Goal: Task Accomplishment & Management: Use online tool/utility

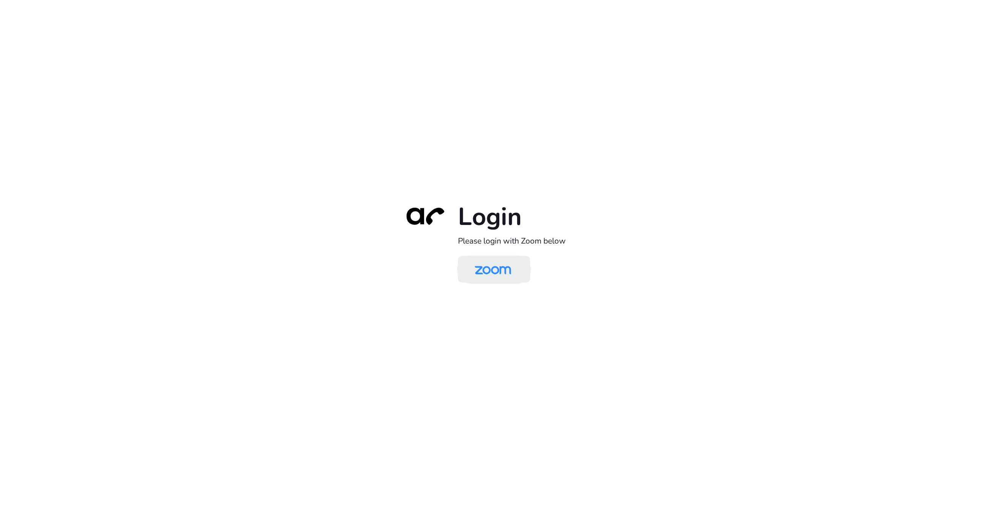
click at [483, 262] on img at bounding box center [493, 270] width 52 height 25
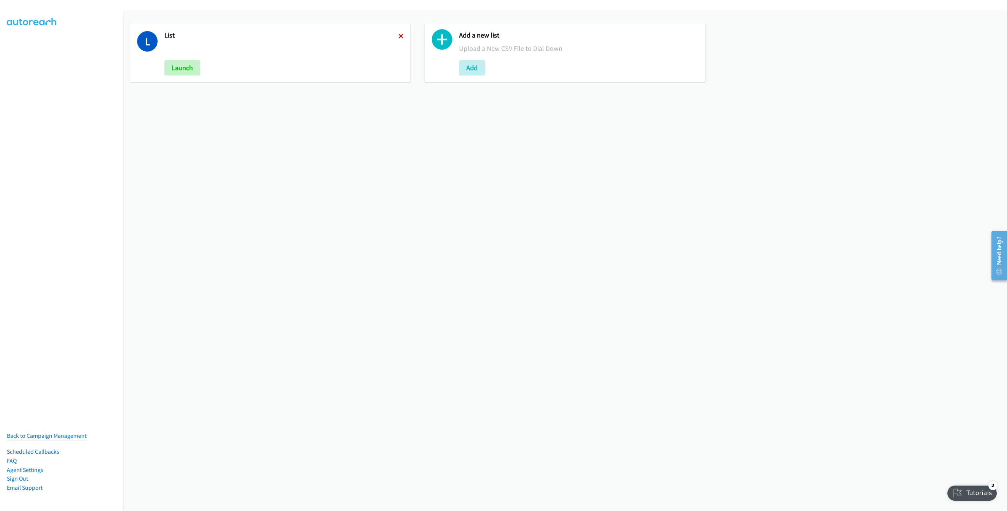
click at [398, 38] on icon at bounding box center [400, 36] width 5 height 5
drag, startPoint x: 181, startPoint y: 74, endPoint x: 193, endPoint y: 76, distance: 11.8
click at [181, 74] on button "Add" at bounding box center [177, 67] width 26 height 15
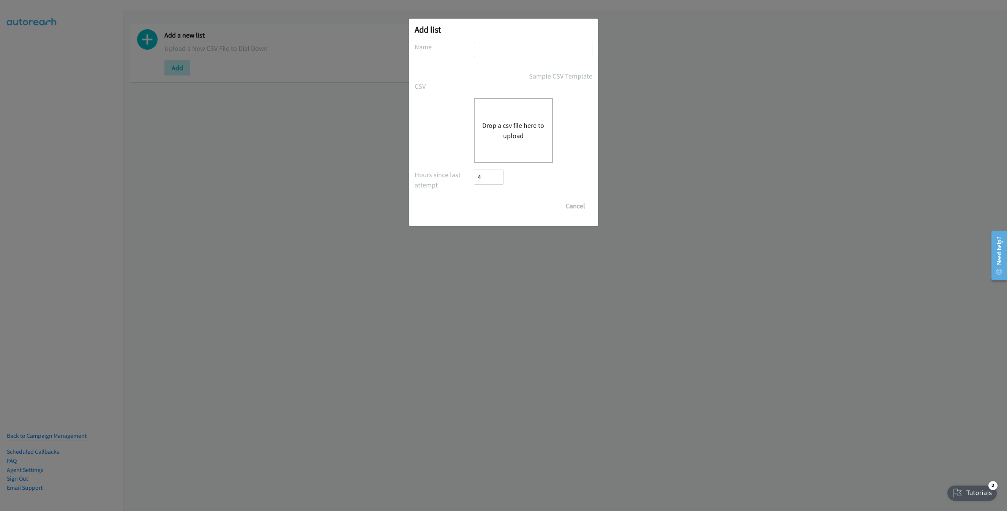
drag, startPoint x: 535, startPoint y: 60, endPoint x: 535, endPoint y: 52, distance: 8.0
click at [535, 60] on div at bounding box center [533, 53] width 118 height 22
click at [535, 52] on input "text" at bounding box center [533, 50] width 118 height 16
click at [503, 125] on button "Drop a csv file here to upload" at bounding box center [513, 130] width 62 height 20
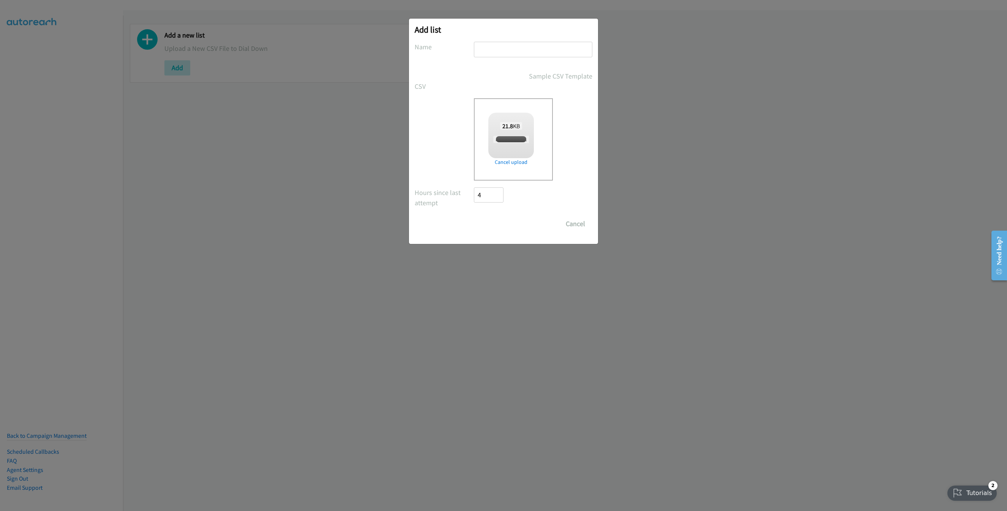
click at [553, 54] on input "text" at bounding box center [533, 50] width 118 height 16
checkbox input "true"
type input "LIST"
drag, startPoint x: 494, startPoint y: 221, endPoint x: 808, endPoint y: 219, distance: 313.6
click at [494, 221] on input "Save List" at bounding box center [494, 223] width 40 height 15
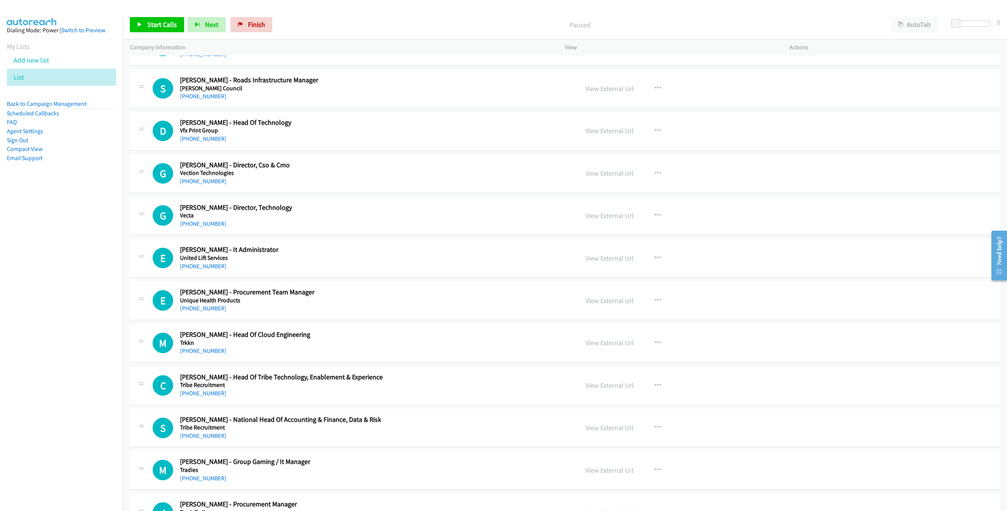
scroll to position [114, 0]
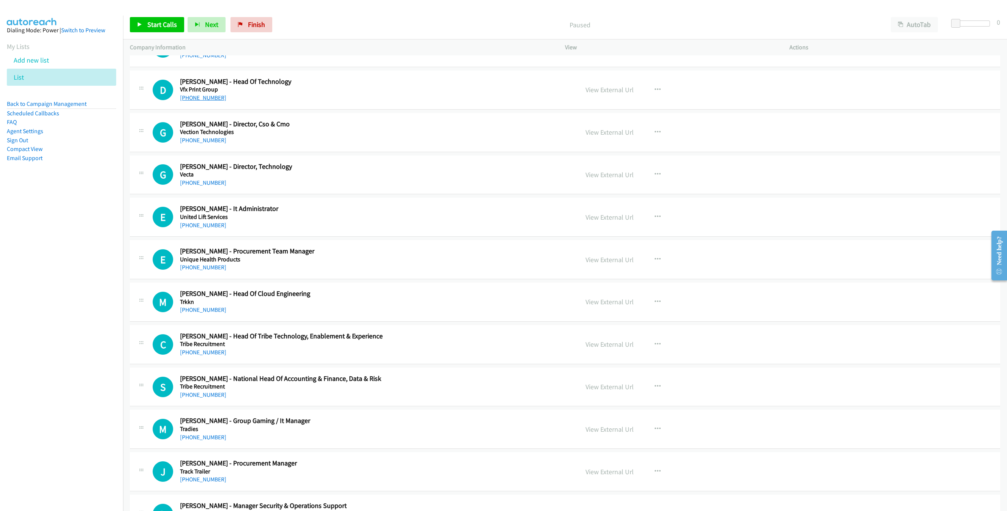
click at [210, 100] on link "[PHONE_NUMBER]" at bounding box center [203, 97] width 46 height 7
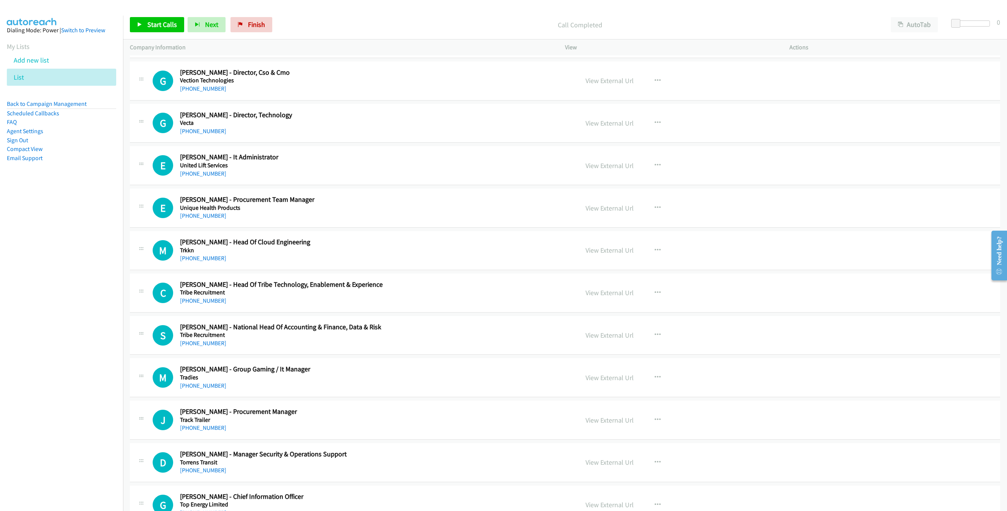
scroll to position [171, 0]
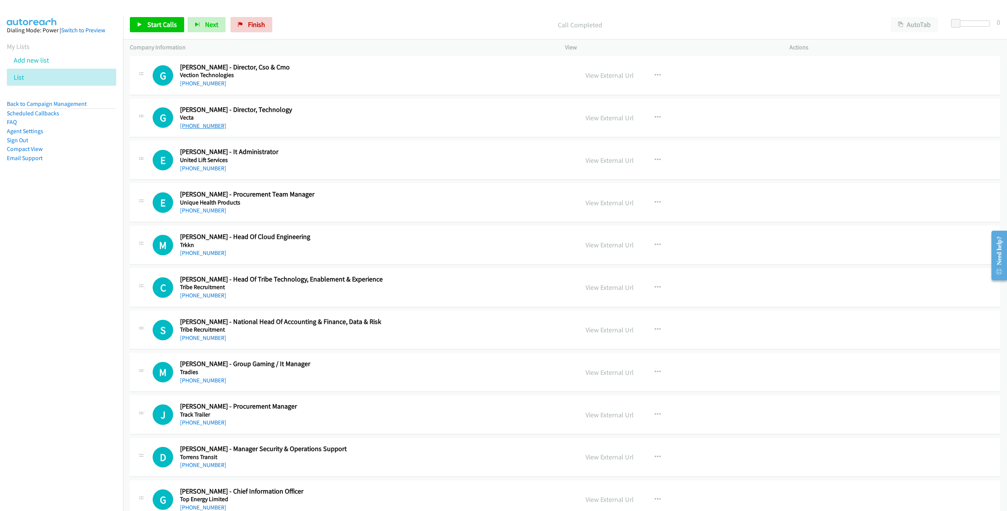
click at [213, 126] on link "[PHONE_NUMBER]" at bounding box center [203, 125] width 46 height 7
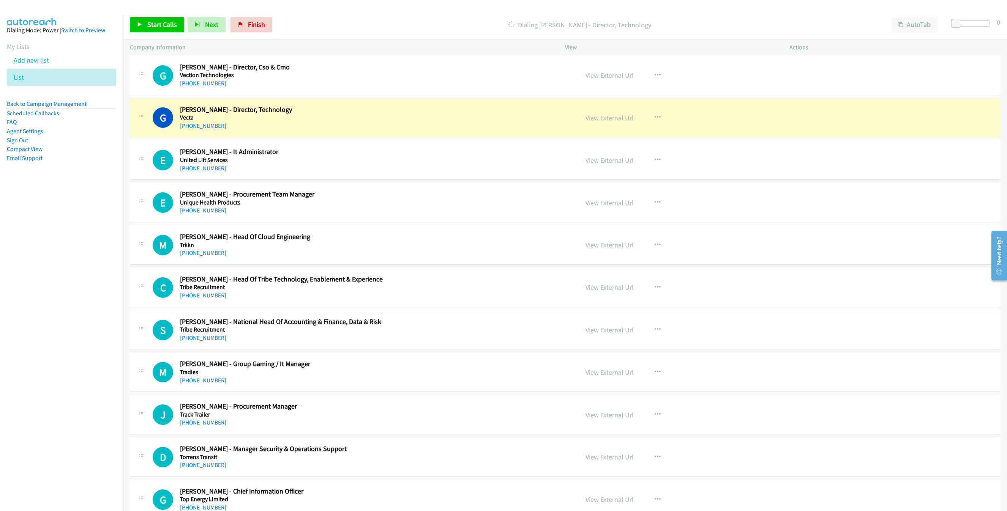
click at [594, 120] on link "View External Url" at bounding box center [609, 118] width 48 height 9
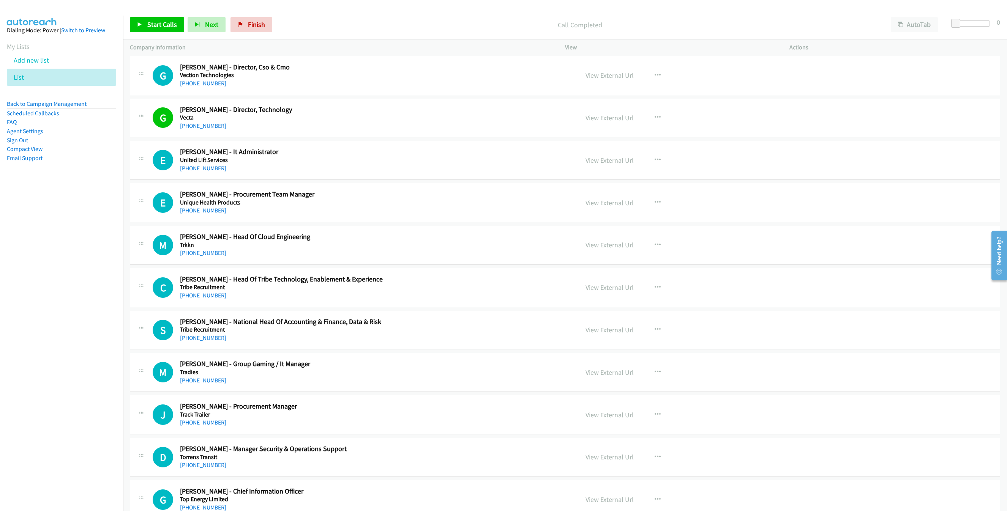
click at [188, 167] on link "[PHONE_NUMBER]" at bounding box center [203, 168] width 46 height 7
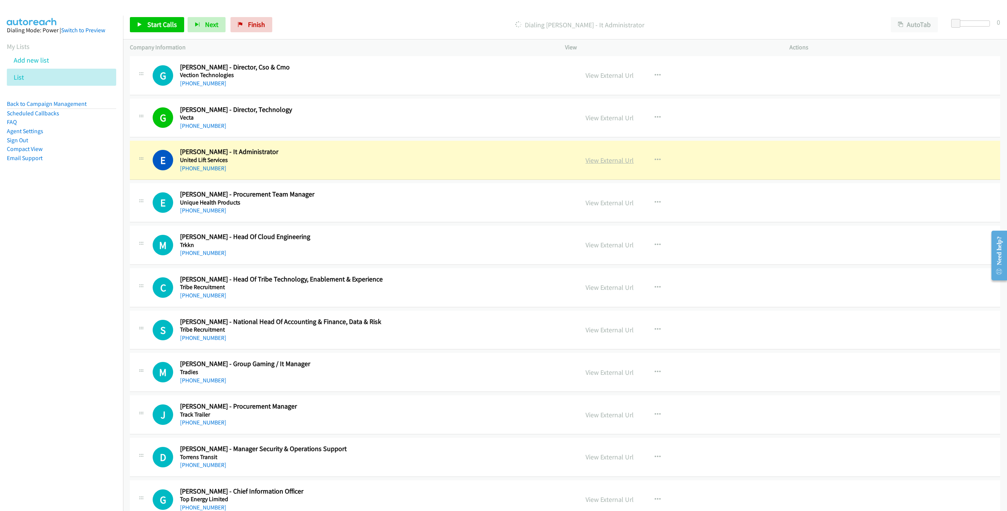
click at [618, 159] on link "View External Url" at bounding box center [609, 160] width 48 height 9
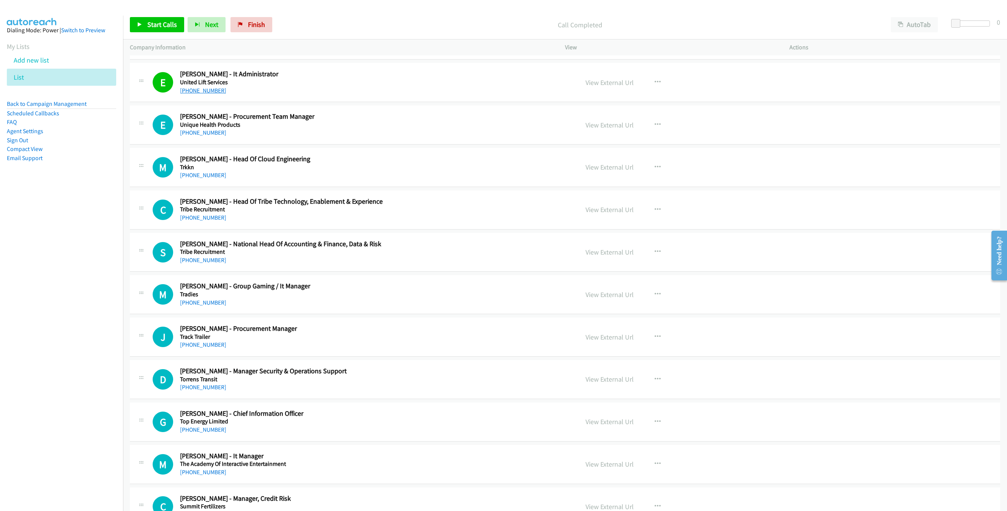
scroll to position [285, 0]
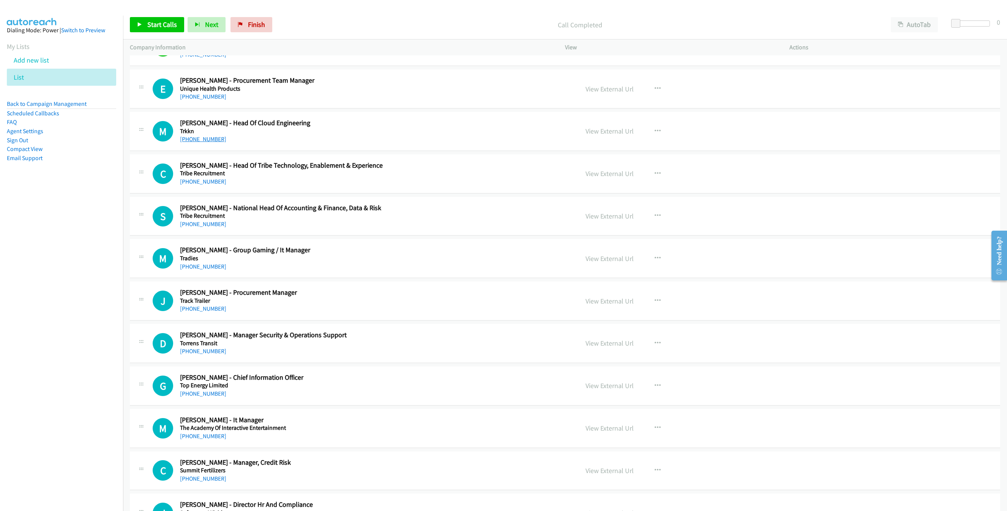
click at [189, 143] on link "[PHONE_NUMBER]" at bounding box center [203, 139] width 46 height 7
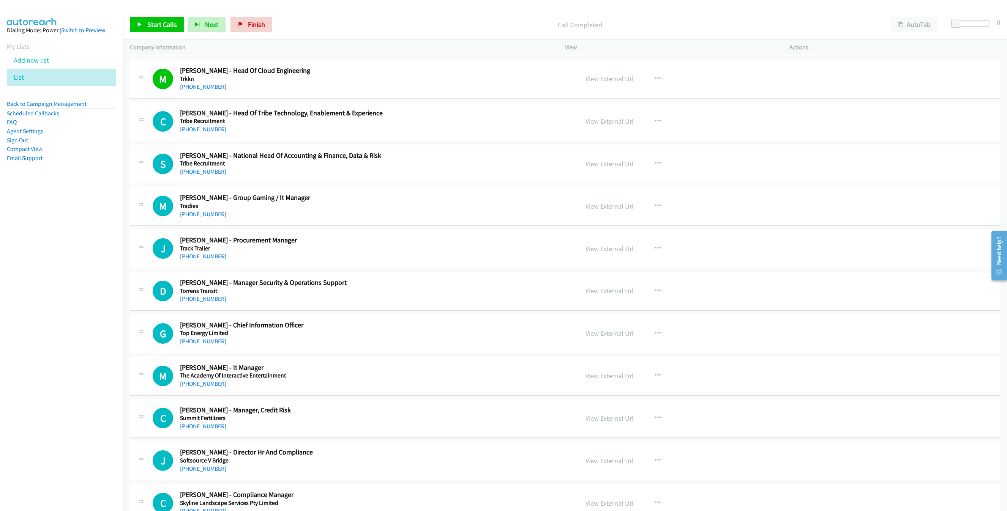
scroll to position [334, 0]
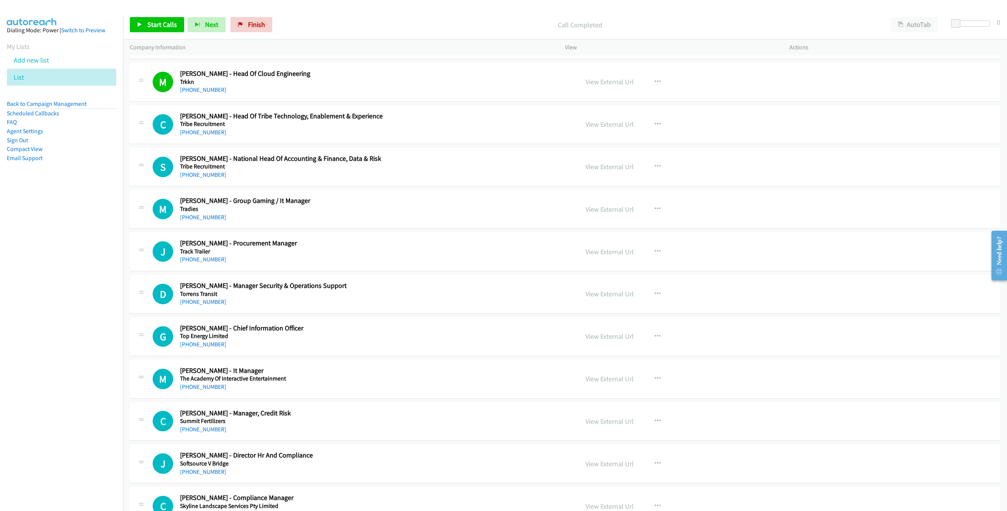
click at [24, 253] on nav "Dialing Mode: Power | Switch to Preview My Lists Add new list List Back to Camp…" at bounding box center [61, 271] width 123 height 511
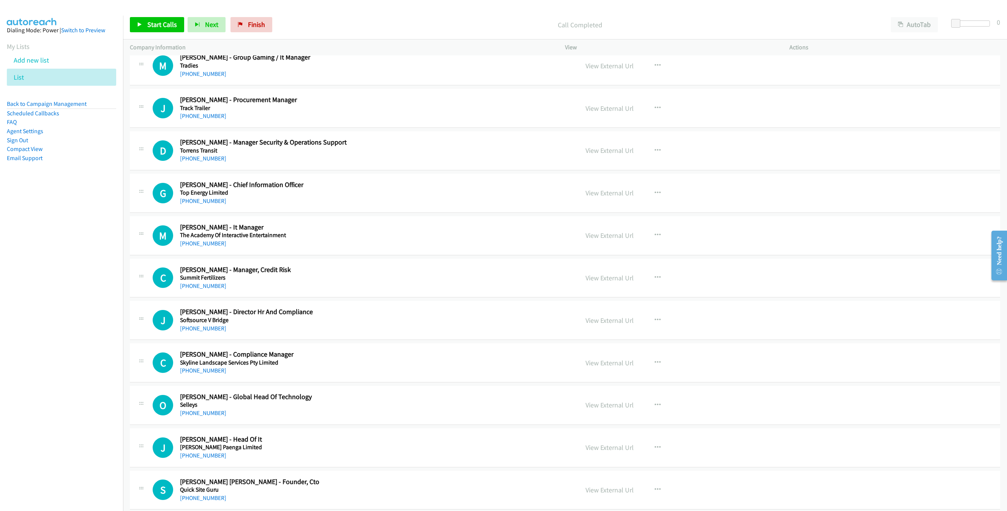
scroll to position [505, 0]
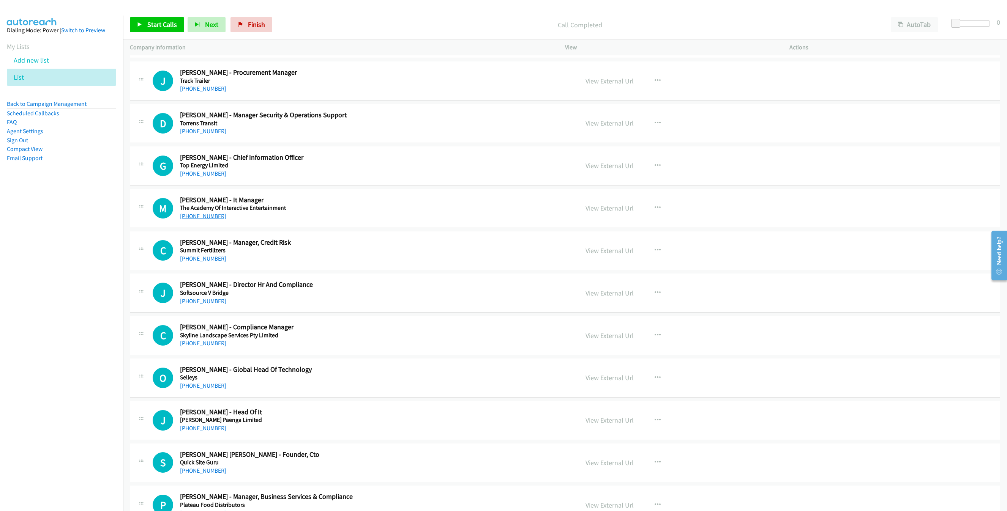
click at [187, 215] on link "[PHONE_NUMBER]" at bounding box center [203, 216] width 46 height 7
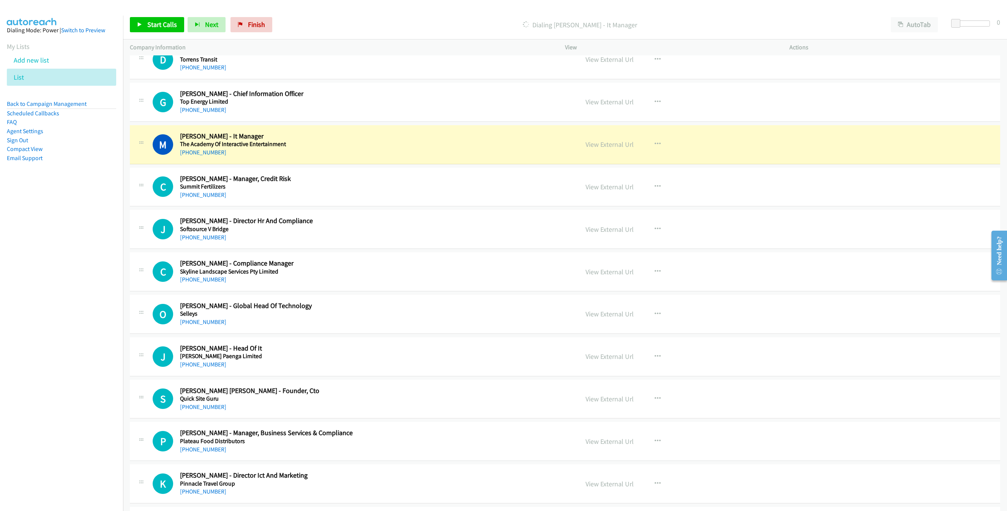
scroll to position [562, 0]
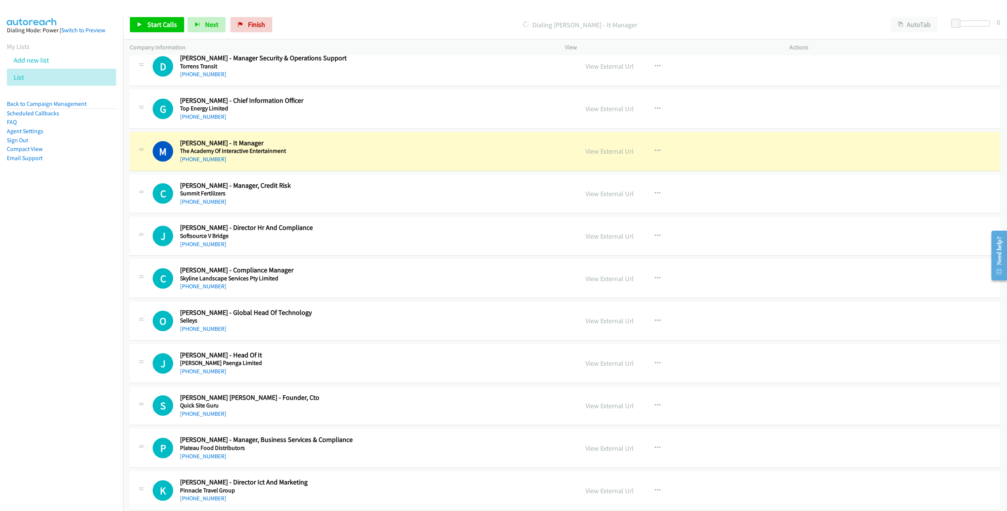
click at [345, 164] on div "[PHONE_NUMBER]" at bounding box center [339, 159] width 318 height 9
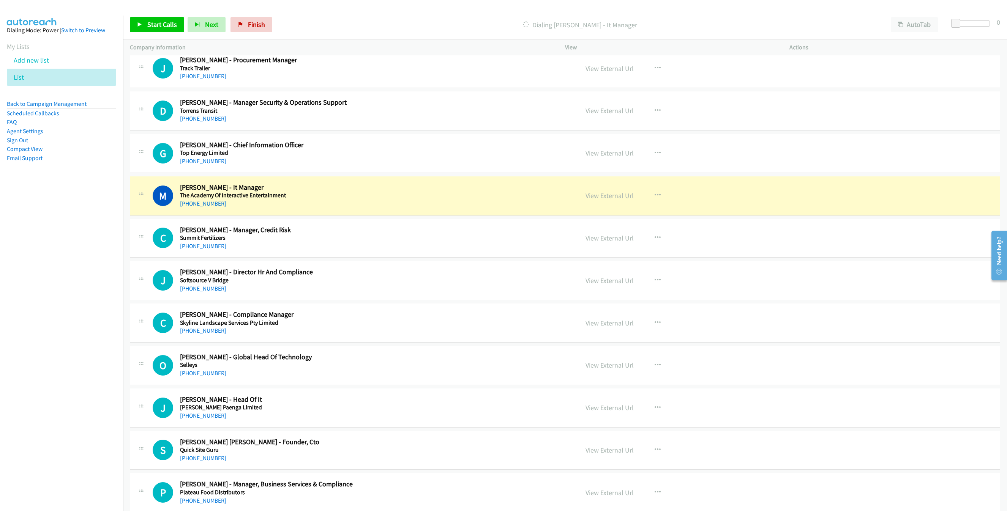
scroll to position [512, 0]
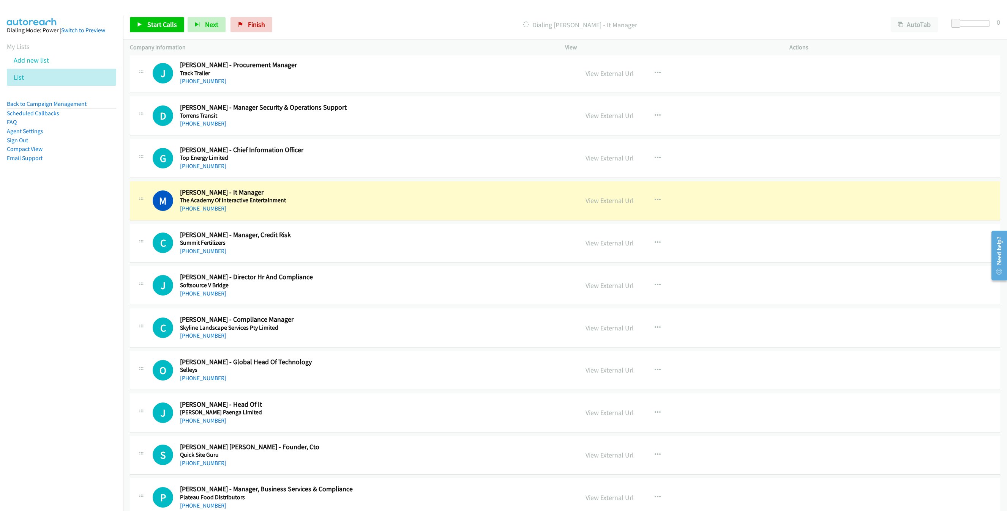
drag, startPoint x: 473, startPoint y: 207, endPoint x: 478, endPoint y: 210, distance: 5.8
click at [473, 207] on div "[PHONE_NUMBER]" at bounding box center [339, 208] width 318 height 9
click at [654, 203] on icon "button" at bounding box center [657, 200] width 6 height 6
click at [516, 214] on div at bounding box center [503, 255] width 1007 height 511
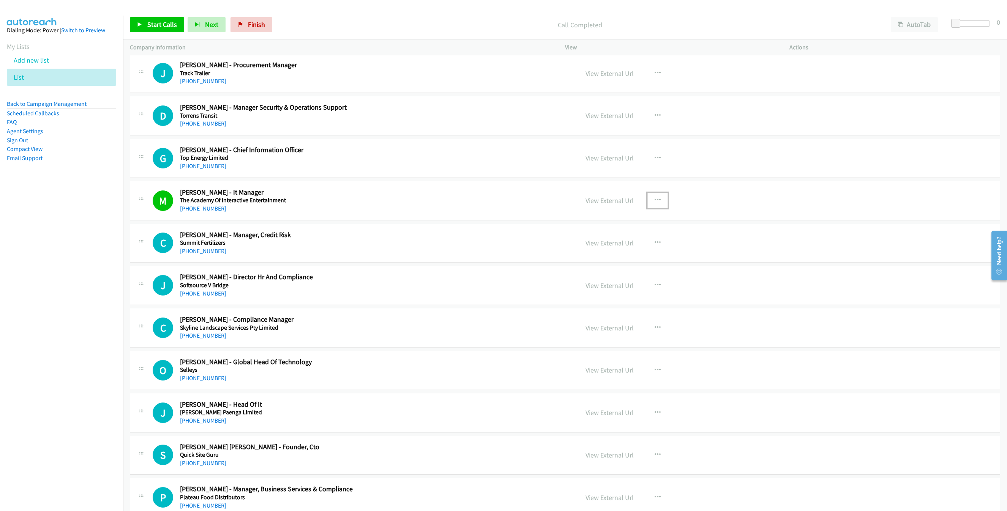
drag, startPoint x: 197, startPoint y: 129, endPoint x: 281, endPoint y: 146, distance: 85.6
click at [197, 127] on link "[PHONE_NUMBER]" at bounding box center [203, 123] width 46 height 7
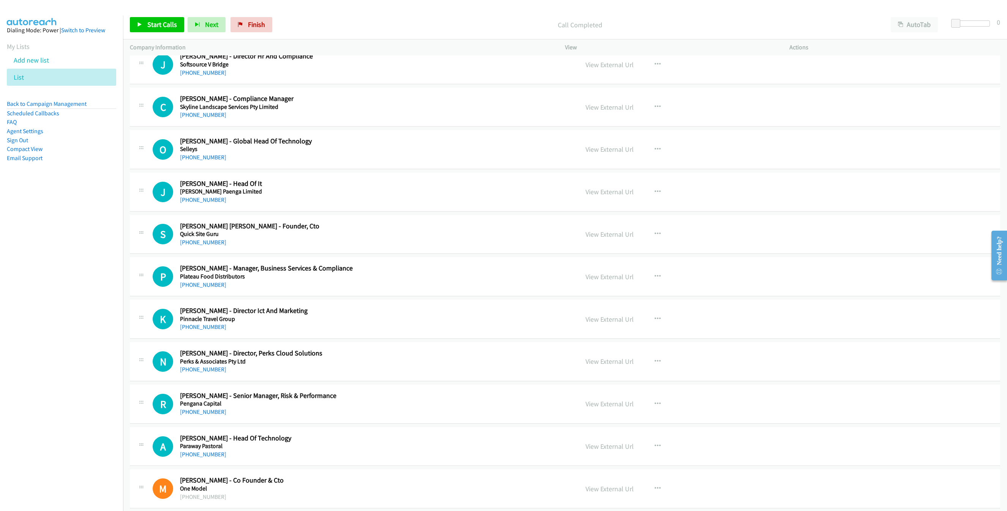
scroll to position [740, 0]
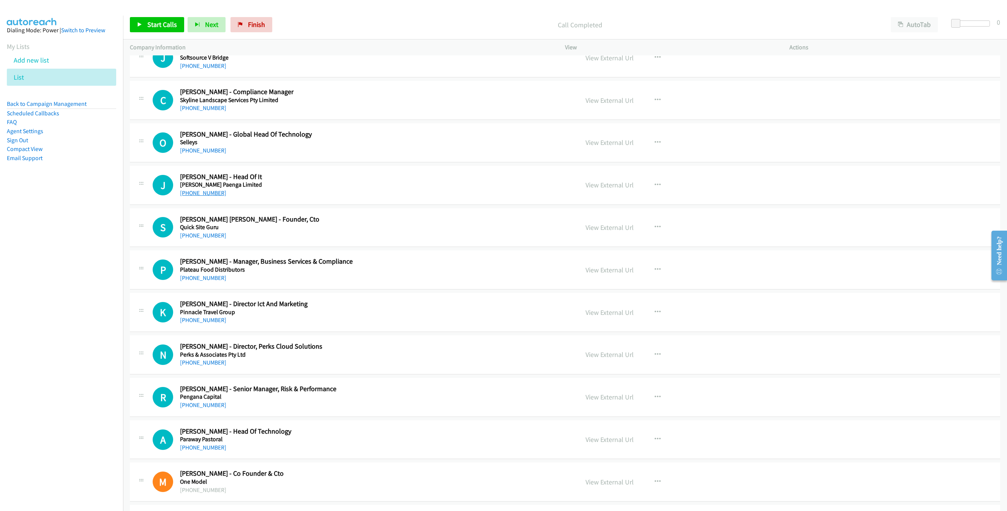
click at [199, 197] on link "[PHONE_NUMBER]" at bounding box center [203, 192] width 46 height 7
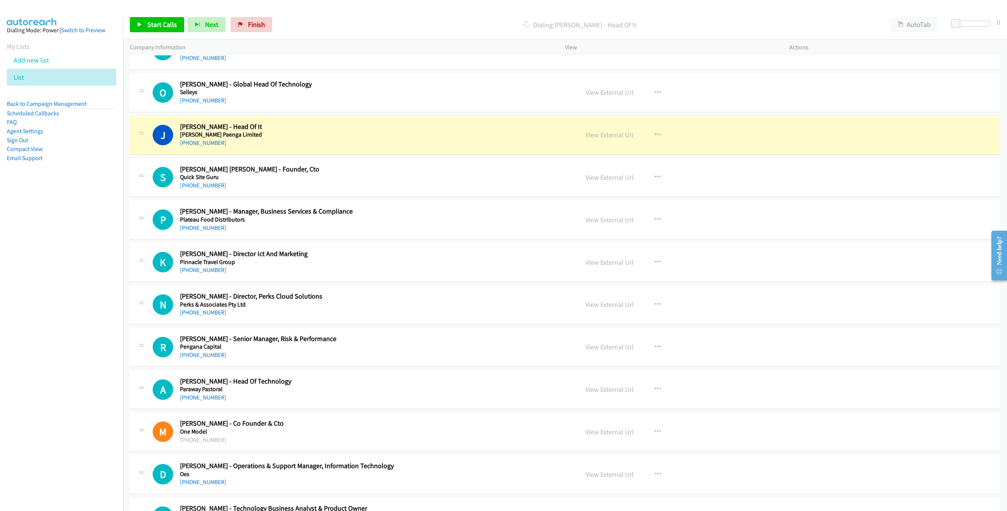
scroll to position [797, 0]
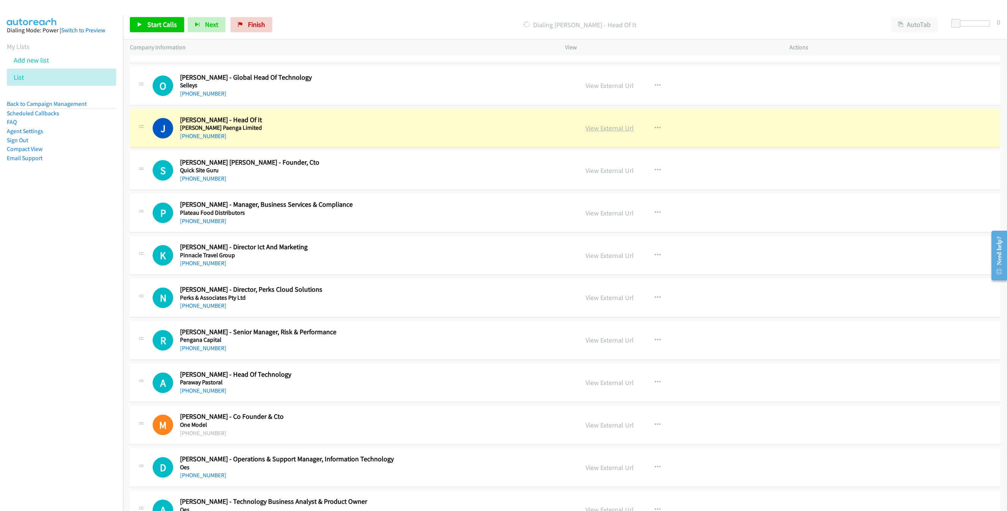
click at [610, 131] on link "View External Url" at bounding box center [609, 128] width 48 height 9
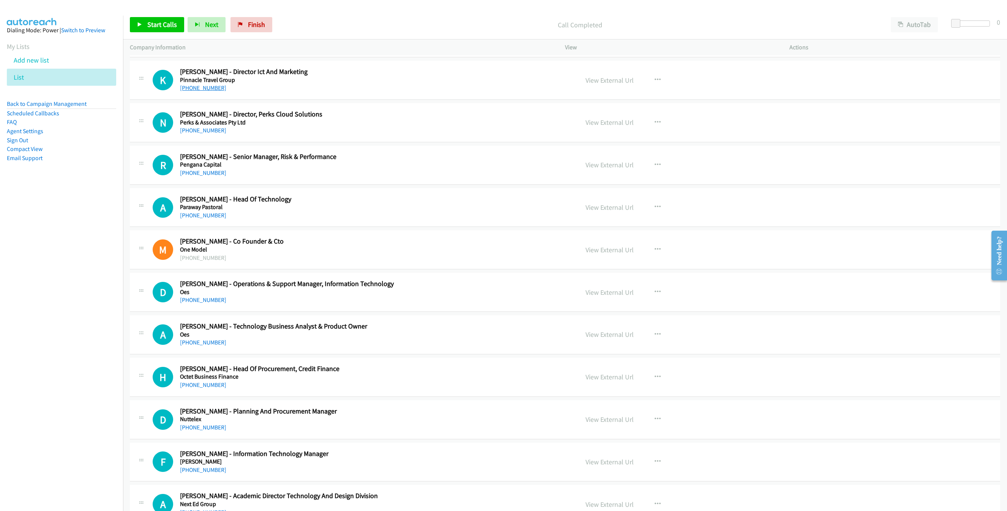
scroll to position [968, 0]
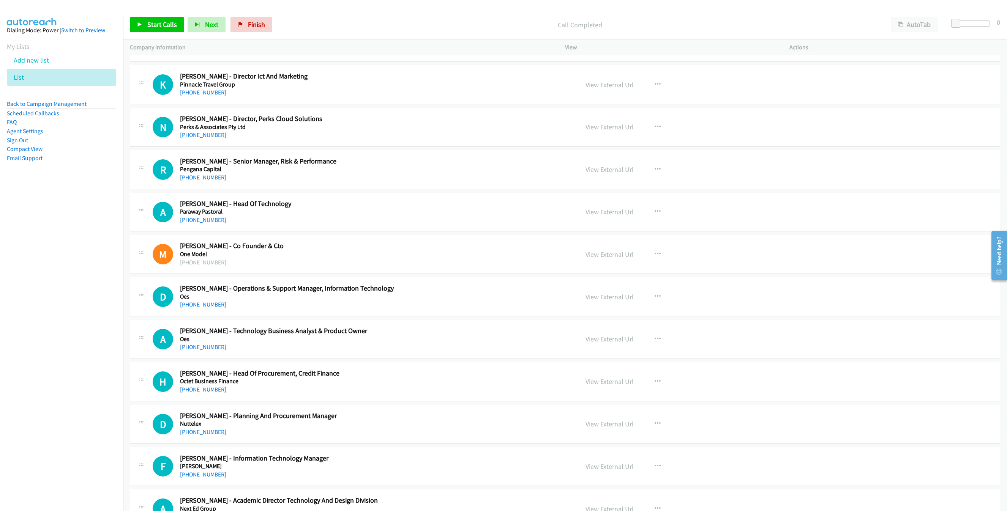
click at [194, 94] on link "[PHONE_NUMBER]" at bounding box center [203, 92] width 46 height 7
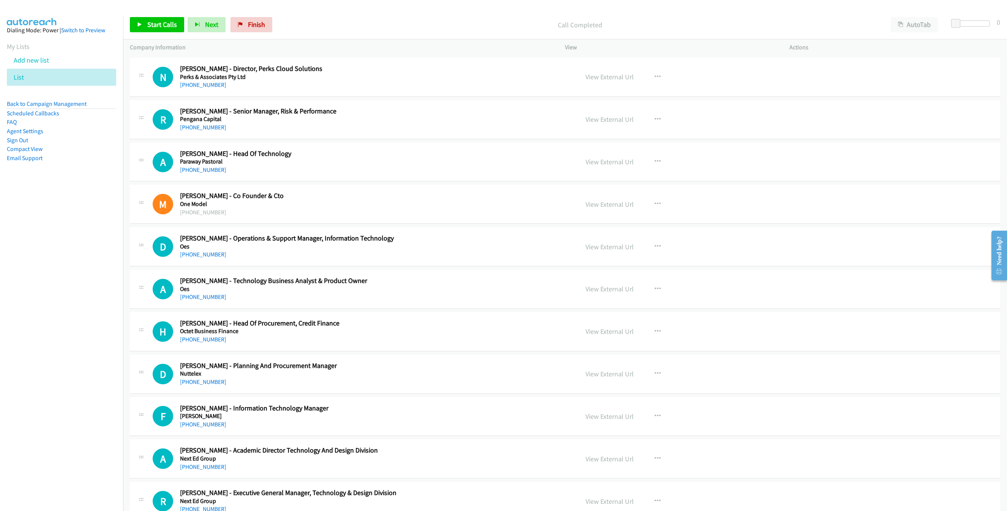
scroll to position [1025, 0]
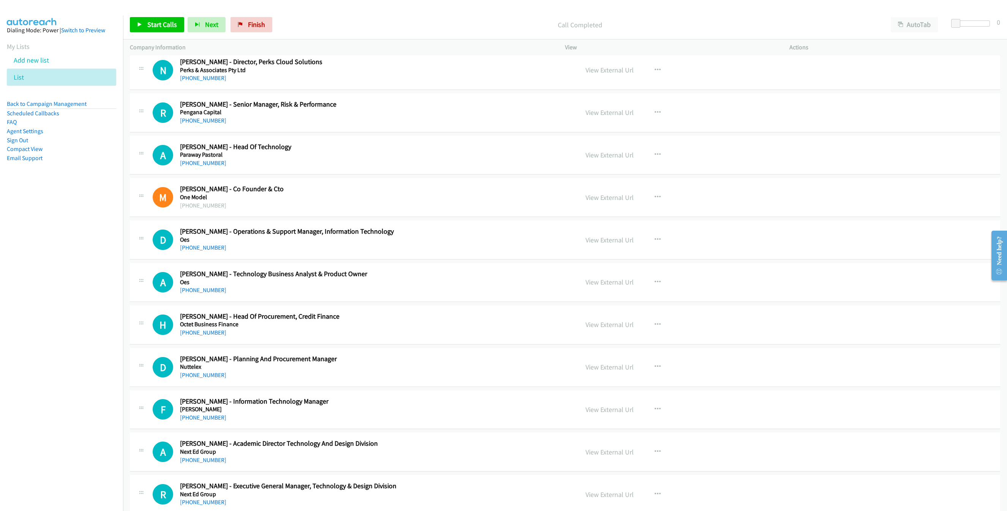
drag, startPoint x: 207, startPoint y: 170, endPoint x: 336, endPoint y: 218, distance: 137.4
click at [207, 167] on link "[PHONE_NUMBER]" at bounding box center [203, 162] width 46 height 7
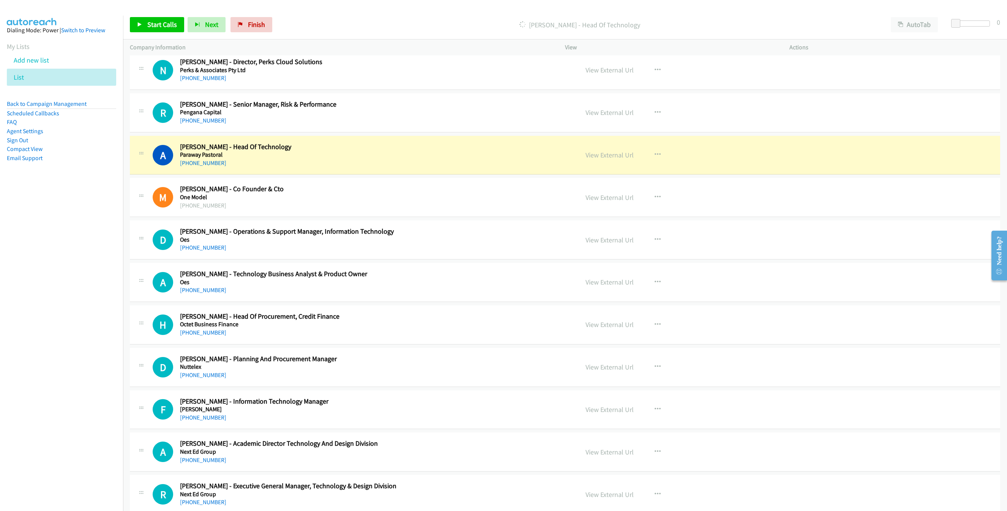
drag, startPoint x: 407, startPoint y: 156, endPoint x: 450, endPoint y: 170, distance: 45.3
click at [407, 156] on h5 "Paraway Pastoral" at bounding box center [339, 155] width 318 height 8
click at [602, 159] on link "View External Url" at bounding box center [609, 155] width 48 height 9
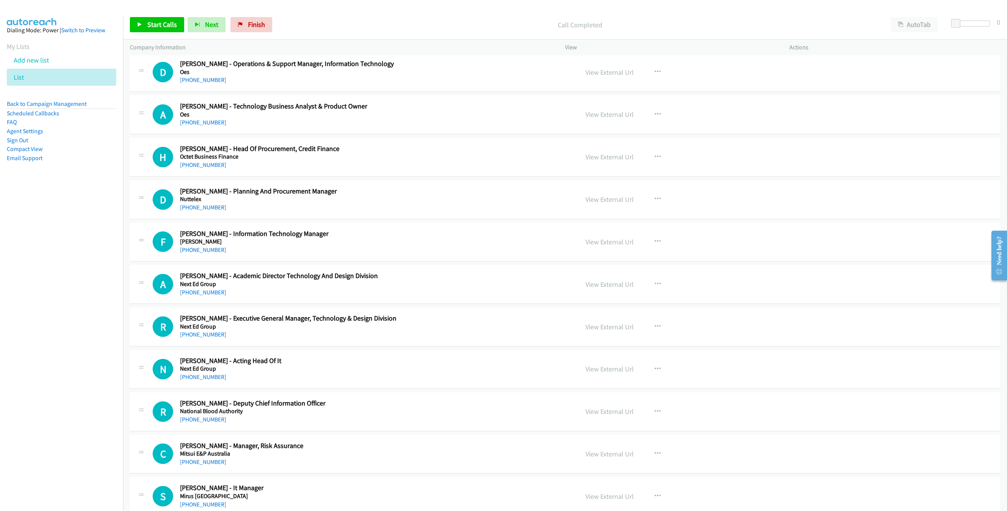
scroll to position [1196, 0]
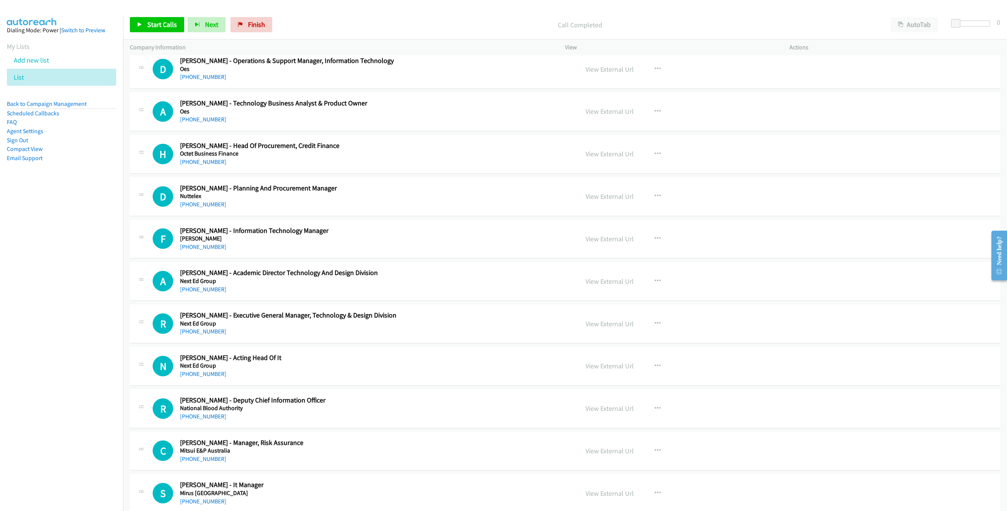
drag, startPoint x: 187, startPoint y: 254, endPoint x: 355, endPoint y: 286, distance: 171.6
click at [187, 251] on link "[PHONE_NUMBER]" at bounding box center [203, 246] width 46 height 7
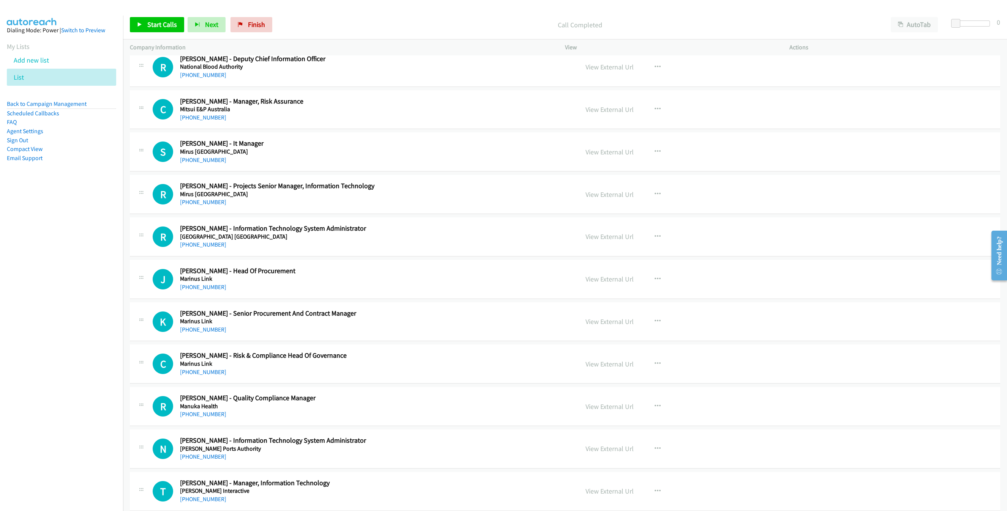
scroll to position [1594, 0]
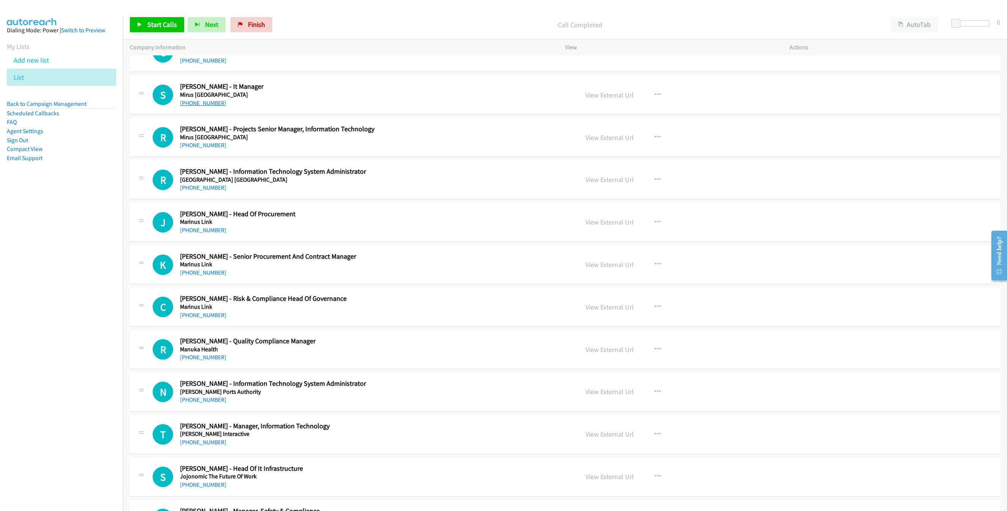
click at [196, 107] on link "[PHONE_NUMBER]" at bounding box center [203, 102] width 46 height 7
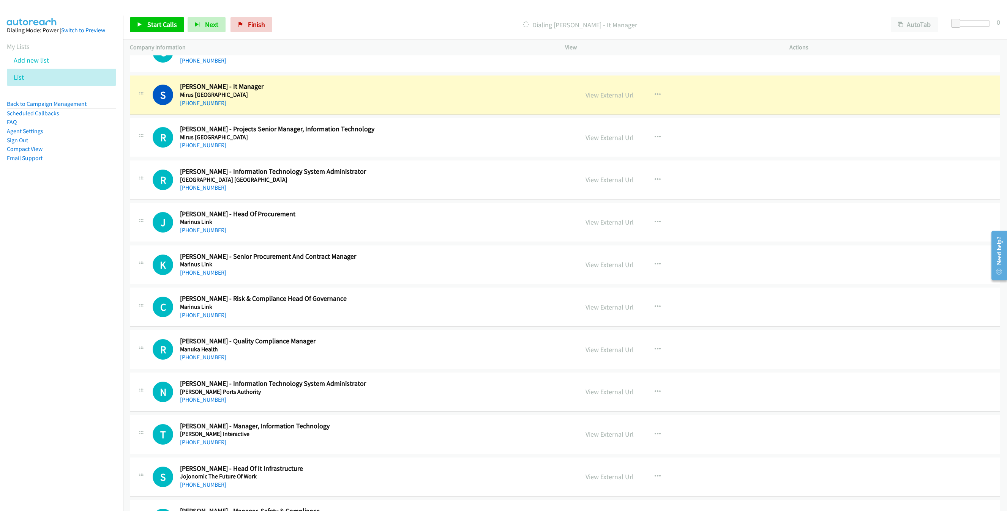
click at [596, 99] on link "View External Url" at bounding box center [609, 95] width 48 height 9
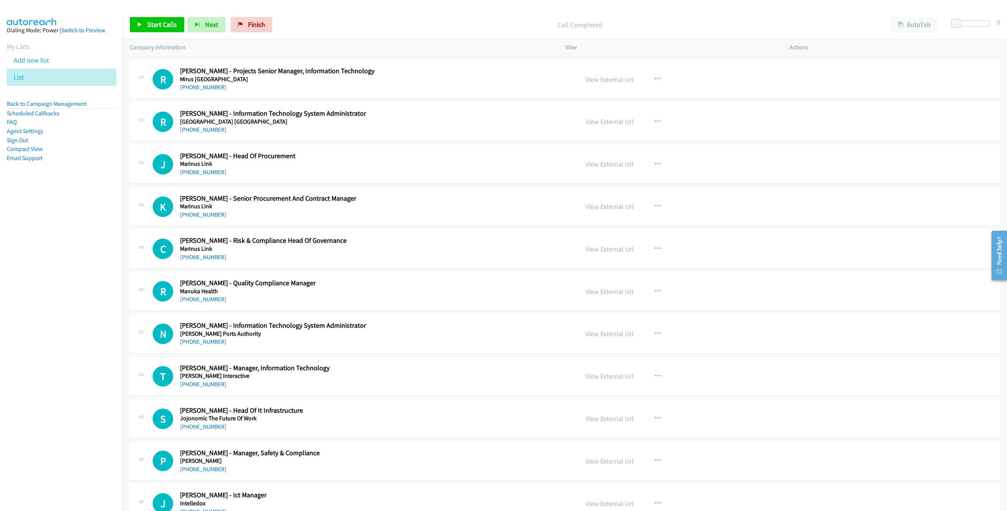
scroll to position [1587, 0]
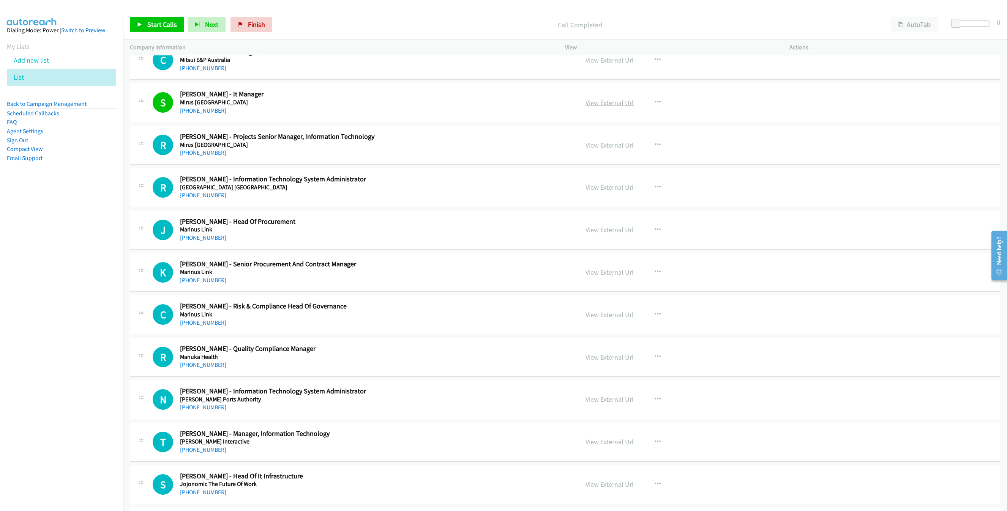
click at [608, 107] on link "View External Url" at bounding box center [609, 102] width 48 height 9
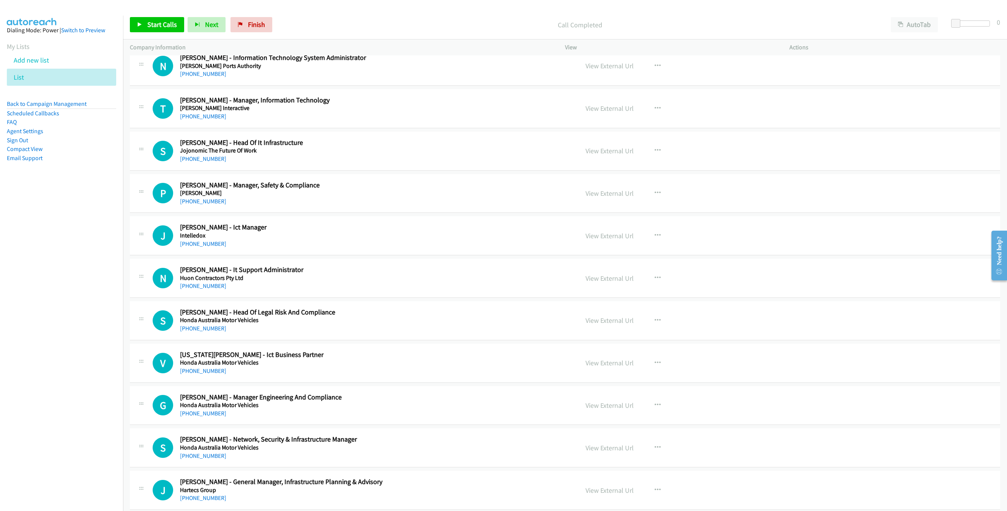
scroll to position [1928, 0]
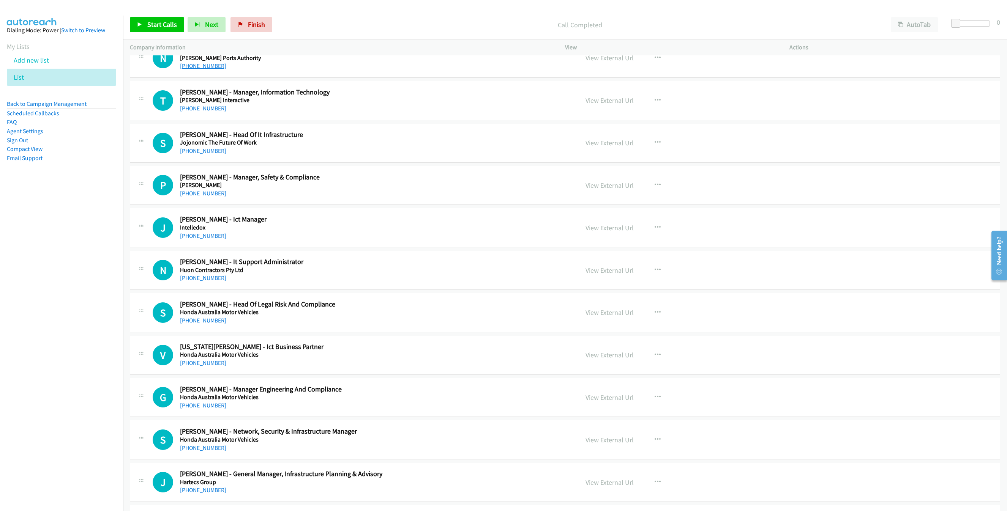
click at [192, 69] on link "[PHONE_NUMBER]" at bounding box center [203, 65] width 46 height 7
click at [204, 112] on link "[PHONE_NUMBER]" at bounding box center [203, 108] width 46 height 7
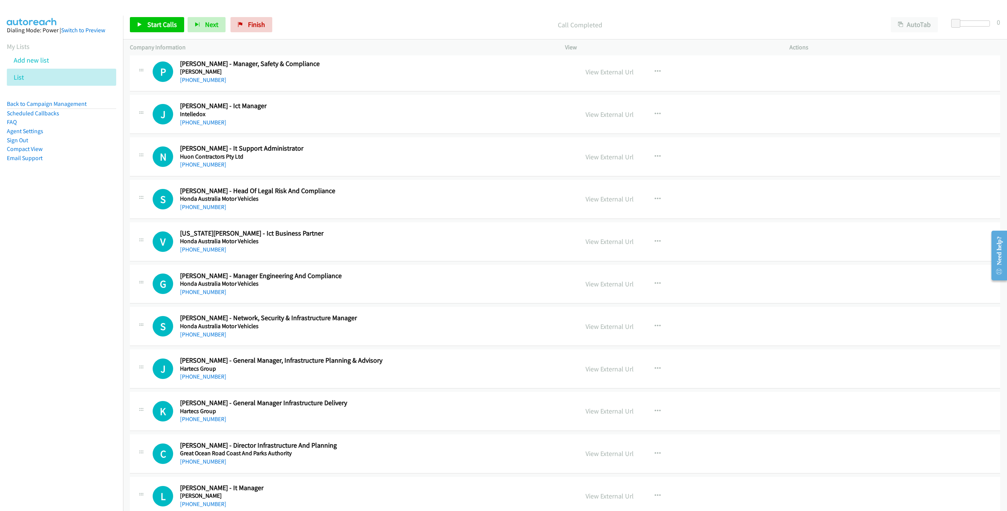
scroll to position [2042, 0]
click at [197, 126] on link "[PHONE_NUMBER]" at bounding box center [203, 121] width 46 height 7
